Goal: Task Accomplishment & Management: Complete application form

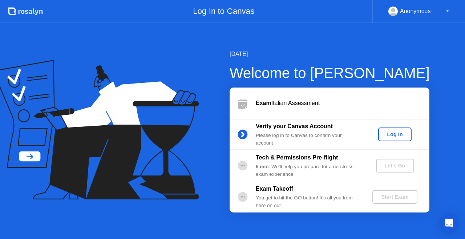
click at [398, 135] on div "Log In" at bounding box center [394, 134] width 27 height 6
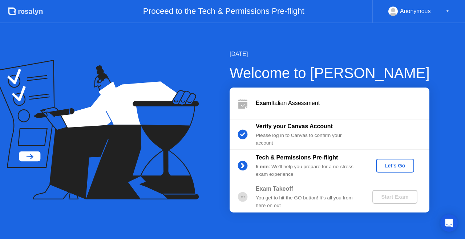
click at [382, 161] on button "Let's Go" at bounding box center [395, 166] width 38 height 14
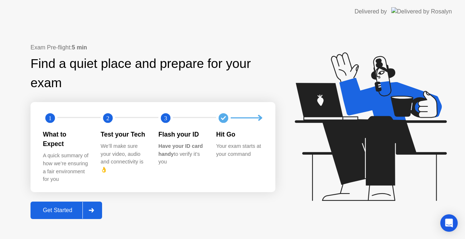
click at [79, 207] on div "Get Started" at bounding box center [58, 210] width 50 height 7
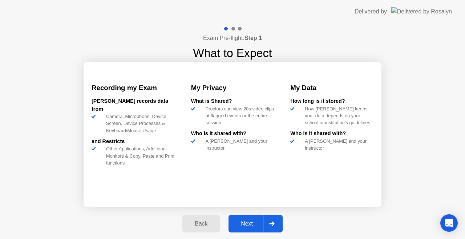
click at [246, 222] on div "Next" at bounding box center [246, 223] width 32 height 7
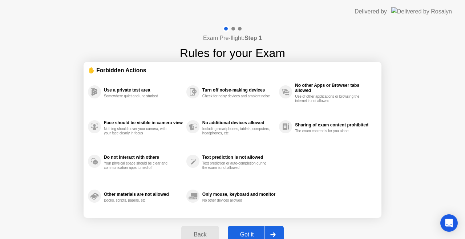
click at [246, 222] on div "Back Got it" at bounding box center [232, 234] width 111 height 33
click at [258, 231] on div "Got it" at bounding box center [247, 234] width 34 height 7
select select "**********"
select select "*******"
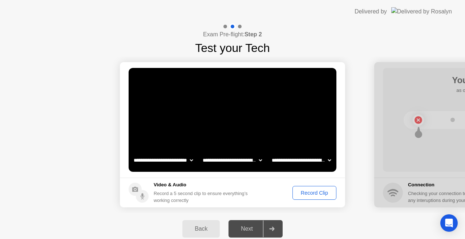
click at [306, 192] on div "Record Clip" at bounding box center [314, 193] width 39 height 6
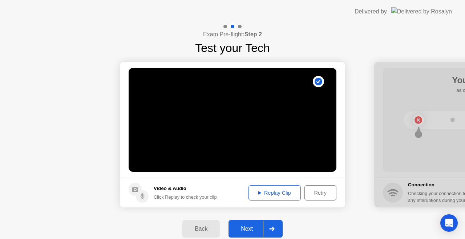
click at [276, 225] on div at bounding box center [271, 228] width 17 height 17
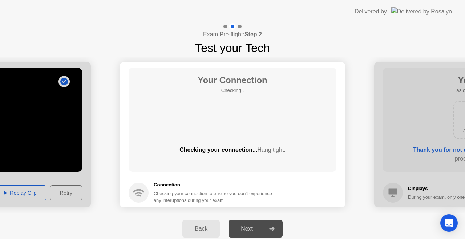
click at [279, 224] on div at bounding box center [271, 228] width 17 height 17
drag, startPoint x: 279, startPoint y: 224, endPoint x: 271, endPoint y: 226, distance: 9.1
click at [271, 226] on div at bounding box center [271, 228] width 17 height 17
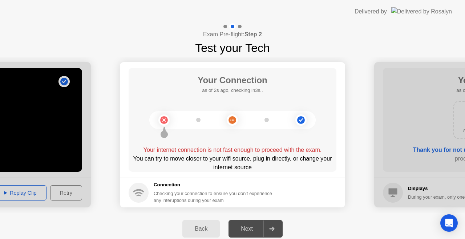
drag, startPoint x: 225, startPoint y: 120, endPoint x: 235, endPoint y: 120, distance: 9.4
click at [235, 120] on icon at bounding box center [231, 119] width 29 height 29
click at [235, 120] on circle at bounding box center [232, 120] width 8 height 8
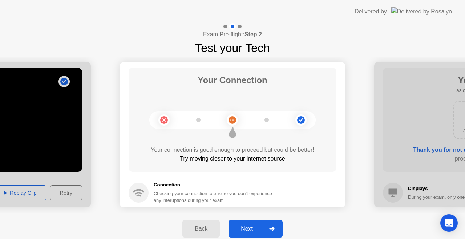
click at [276, 228] on div at bounding box center [271, 228] width 17 height 17
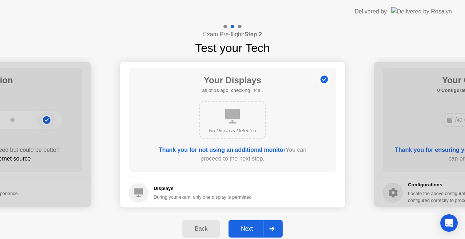
click at [276, 228] on div at bounding box center [271, 228] width 17 height 17
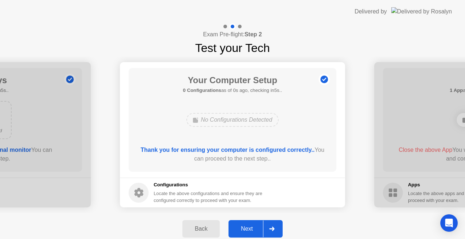
click at [276, 228] on div at bounding box center [271, 228] width 17 height 17
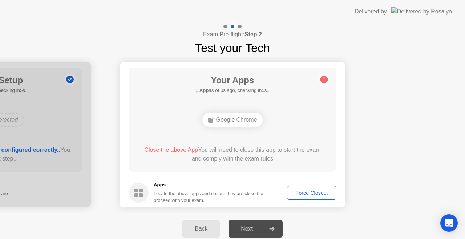
click at [319, 192] on div "Force Close..." at bounding box center [311, 193] width 44 height 6
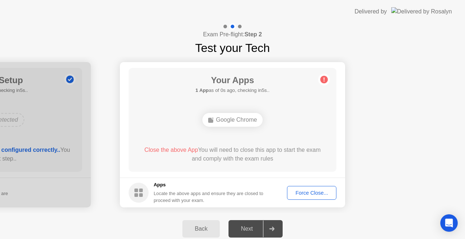
click at [320, 190] on div "Force Close..." at bounding box center [311, 193] width 44 height 6
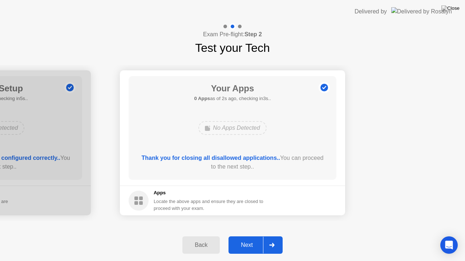
click at [270, 238] on icon at bounding box center [271, 245] width 5 height 4
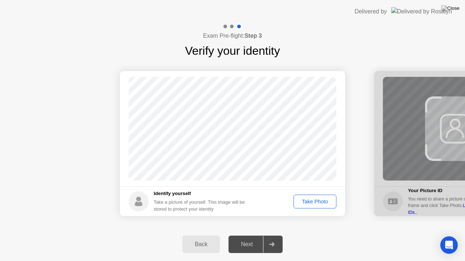
click at [323, 202] on div "Take Photo" at bounding box center [315, 202] width 38 height 6
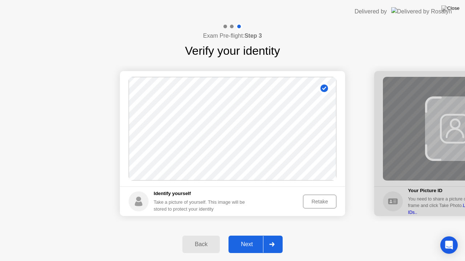
click at [271, 238] on div at bounding box center [271, 244] width 17 height 17
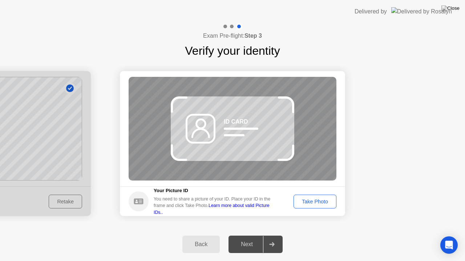
click at [319, 204] on div "Take Photo" at bounding box center [315, 202] width 38 height 6
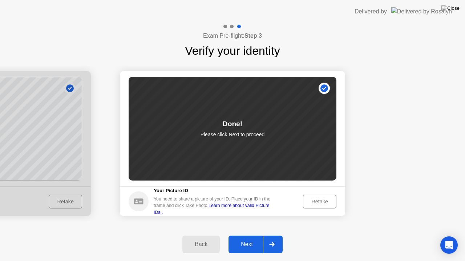
click at [270, 238] on div at bounding box center [271, 244] width 17 height 17
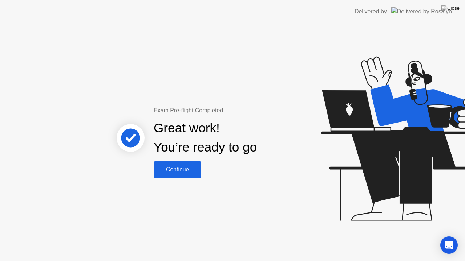
click at [187, 172] on div "Continue" at bounding box center [177, 170] width 43 height 7
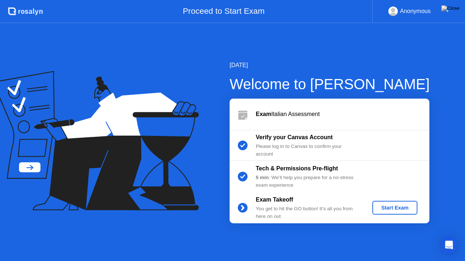
click at [400, 205] on div "Start Exam" at bounding box center [394, 208] width 39 height 6
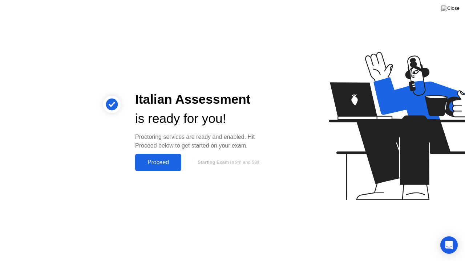
click at [158, 157] on button "Proceed" at bounding box center [158, 162] width 46 height 17
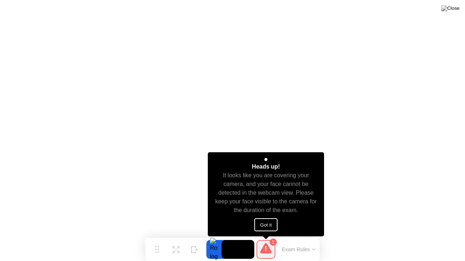
click at [263, 227] on button "Got it" at bounding box center [265, 224] width 23 height 13
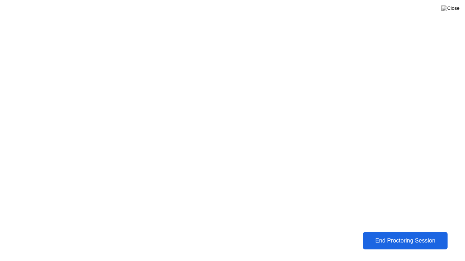
click at [389, 238] on div "End Proctoring Session" at bounding box center [404, 241] width 81 height 7
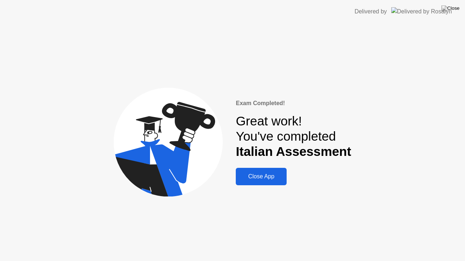
click at [257, 176] on div "Close App" at bounding box center [261, 176] width 46 height 7
